Goal: Task Accomplishment & Management: Manage account settings

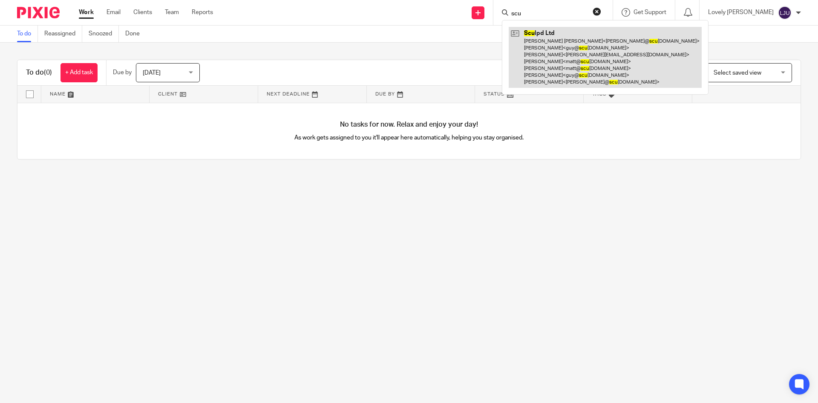
type input "scu"
click at [564, 39] on link at bounding box center [605, 57] width 193 height 61
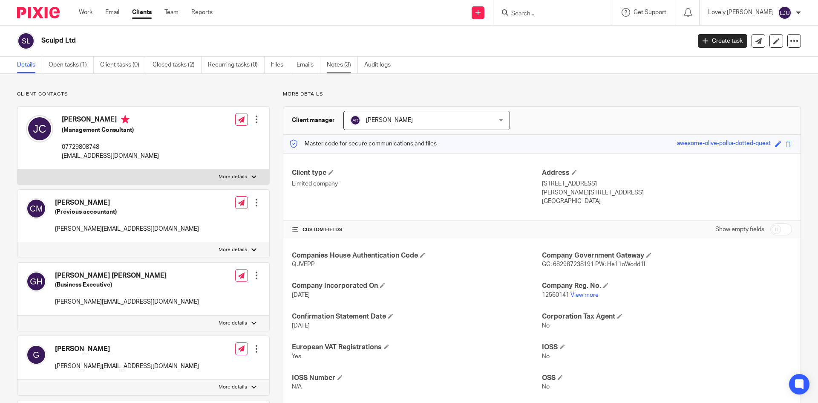
click at [328, 67] on link "Notes (3)" at bounding box center [342, 65] width 31 height 17
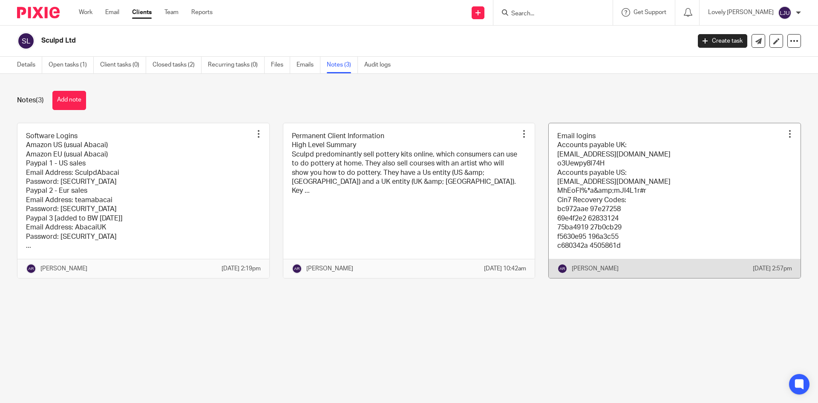
click at [651, 157] on link at bounding box center [675, 200] width 252 height 155
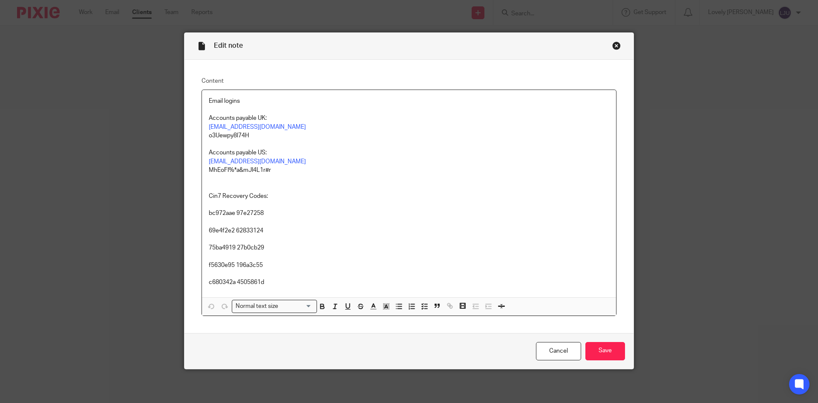
scroll to position [2, 0]
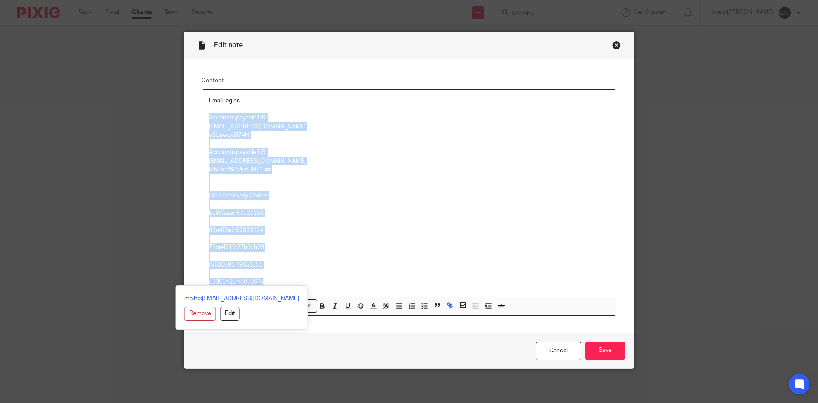
drag, startPoint x: 203, startPoint y: 114, endPoint x: 292, endPoint y: 281, distance: 189.3
click at [291, 281] on div "Email logins Accounts payable UK: [EMAIL_ADDRESS][DOMAIN_NAME] o3Uewpy8l74H Acc…" at bounding box center [409, 192] width 414 height 207
copy div "Accounts payable UK: [EMAIL_ADDRESS][DOMAIN_NAME] o3Uewpy8l74H Accounts payable…"
click at [229, 120] on p "Accounts payable UK:" at bounding box center [409, 117] width 400 height 9
click at [225, 118] on p "Accounts payable UK:" at bounding box center [409, 117] width 400 height 9
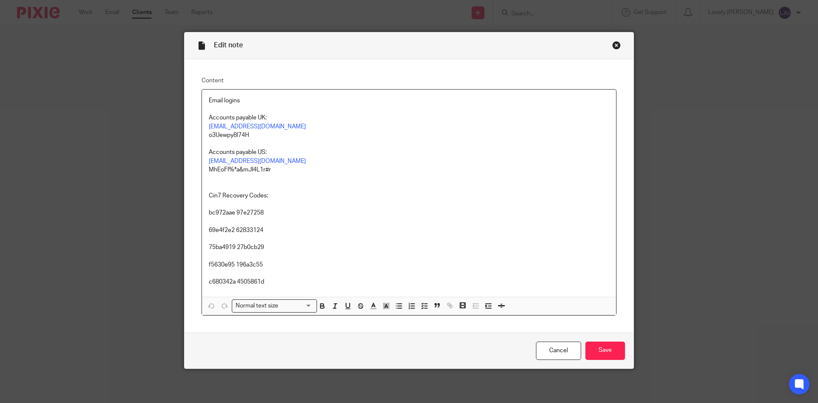
click at [204, 125] on div "Email logins Accounts payable UK: [EMAIL_ADDRESS][DOMAIN_NAME] o3Uewpy8l74H Acc…" at bounding box center [409, 192] width 414 height 207
drag, startPoint x: 248, startPoint y: 127, endPoint x: 192, endPoint y: 129, distance: 55.9
click at [192, 129] on div "Content Email logins Accounts payable [GEOGRAPHIC_DATA]: Email Address: [EMAIL_…" at bounding box center [408, 196] width 449 height 274
copy p "Email Address:"
click at [202, 162] on div "Email logins Accounts payable [GEOGRAPHIC_DATA]: Email Address: [EMAIL_ADDRESS]…" at bounding box center [409, 192] width 414 height 207
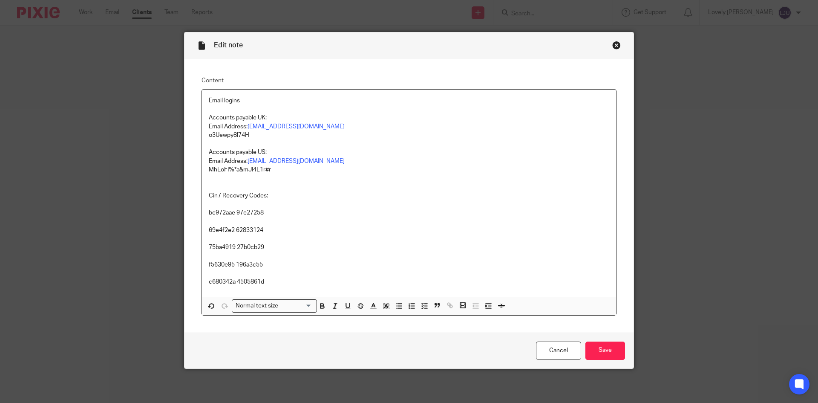
click at [203, 134] on div "Email logins Accounts payable [GEOGRAPHIC_DATA]: Email Address: [EMAIL_ADDRESS]…" at bounding box center [409, 192] width 414 height 207
click at [204, 168] on div "Email logins Accounts payable UK: Email Address: [EMAIL_ADDRESS][DOMAIN_NAME] P…" at bounding box center [409, 192] width 414 height 207
click at [204, 196] on div "Email logins Accounts payable UK: Email Address: [EMAIL_ADDRESS][DOMAIN_NAME] P…" at bounding box center [409, 192] width 414 height 207
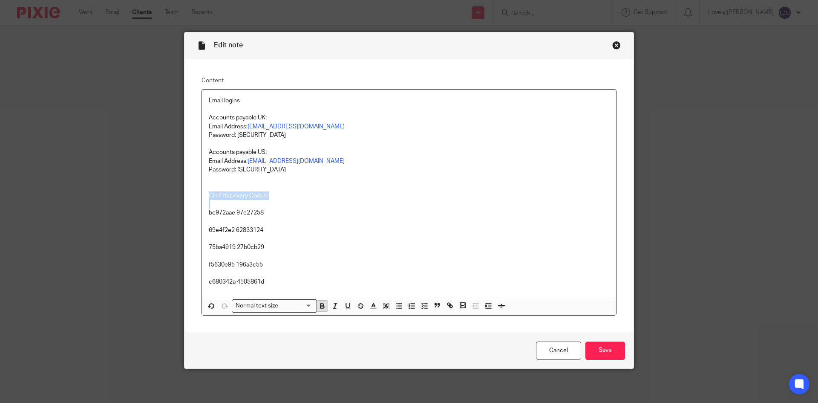
click at [320, 304] on icon "button" at bounding box center [321, 304] width 3 height 2
click at [202, 214] on div "Email logins Accounts payable UK: Email Address: [EMAIL_ADDRESS][DOMAIN_NAME] P…" at bounding box center [409, 192] width 414 height 207
click at [395, 304] on icon "button" at bounding box center [399, 306] width 8 height 8
click at [209, 229] on p "69e4f2e2 62833124" at bounding box center [409, 225] width 400 height 17
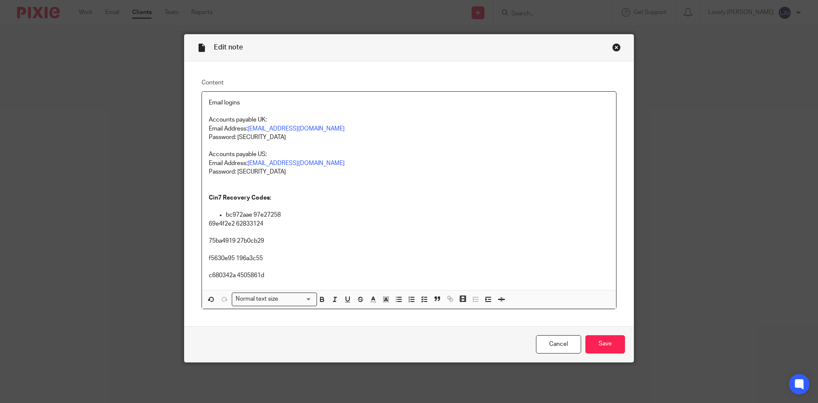
scroll to position [0, 0]
click at [209, 239] on p "75ba4919 27b0cb29" at bounding box center [409, 236] width 400 height 17
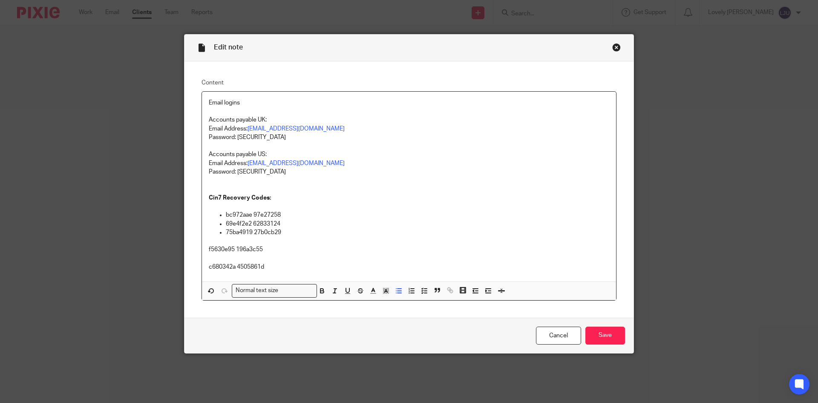
click at [204, 251] on div "Email logins Accounts payable UK: Email Address: [EMAIL_ADDRESS][DOMAIN_NAME] P…" at bounding box center [409, 187] width 414 height 190
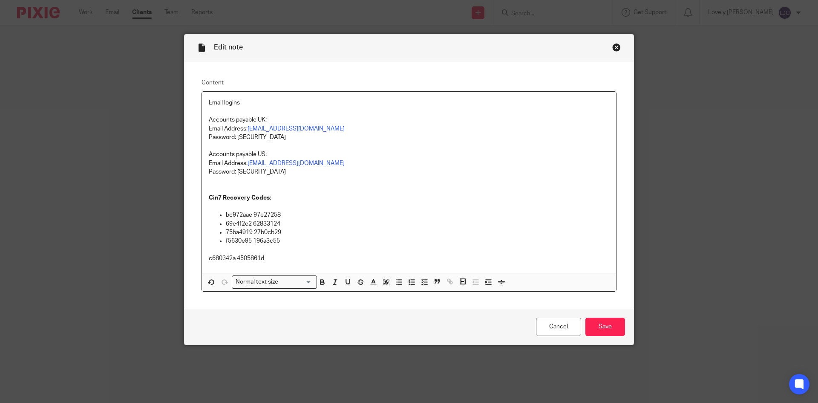
click at [209, 257] on p "c680342a 4505861d" at bounding box center [409, 253] width 400 height 17
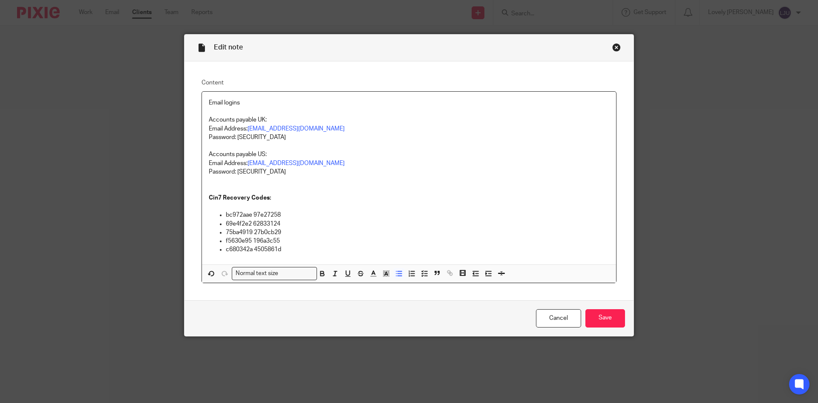
click at [332, 248] on p "c680342a 4505861d" at bounding box center [417, 249] width 383 height 9
click at [322, 256] on div "Email logins Accounts payable UK: Email Address: [EMAIL_ADDRESS][DOMAIN_NAME] P…" at bounding box center [409, 178] width 414 height 173
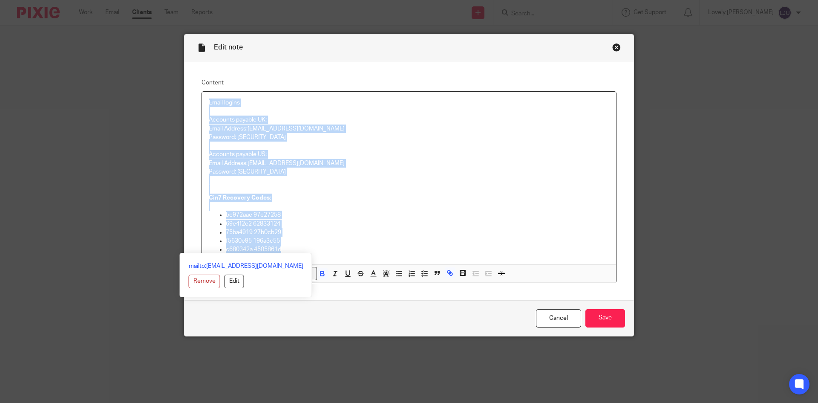
drag, startPoint x: 291, startPoint y: 248, endPoint x: 196, endPoint y: 81, distance: 191.7
click at [196, 81] on div "Content Email logins Accounts payable [GEOGRAPHIC_DATA]: Email Address: [EMAIL_…" at bounding box center [408, 180] width 449 height 239
copy div "Email logins Accounts payable UK: Email Address: [EMAIL_ADDRESS][DOMAIN_NAME] P…"
click at [247, 117] on p "Accounts payable UK:" at bounding box center [409, 119] width 400 height 9
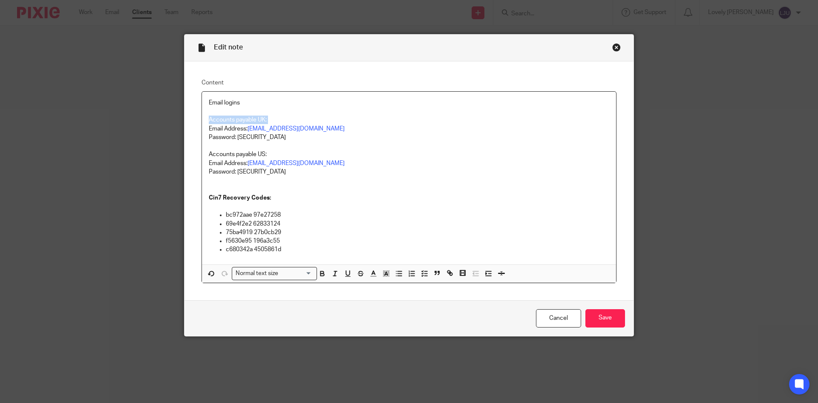
click at [247, 117] on p "Accounts payable UK:" at bounding box center [409, 119] width 400 height 9
click at [318, 275] on icon "button" at bounding box center [322, 273] width 8 height 8
click at [242, 155] on p "Accounts payable US:" at bounding box center [409, 154] width 400 height 9
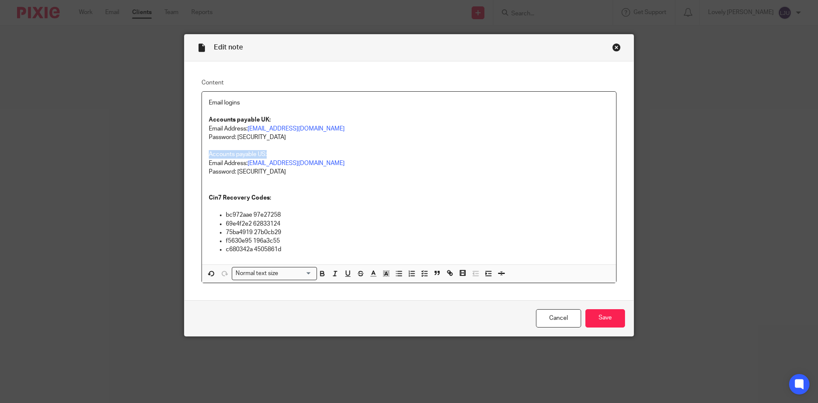
click at [242, 155] on p "Accounts payable US:" at bounding box center [409, 154] width 400 height 9
click at [320, 271] on icon "button" at bounding box center [322, 273] width 8 height 8
click at [603, 320] on input "Save" at bounding box center [605, 318] width 40 height 18
